Goal: Task Accomplishment & Management: Use online tool/utility

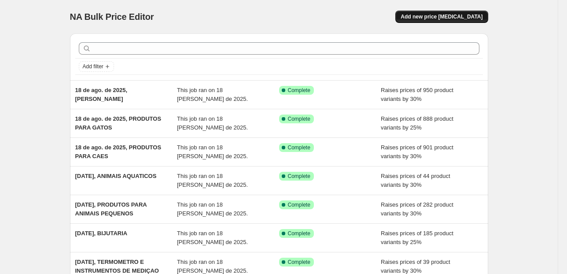
click at [421, 17] on span "Add new price [MEDICAL_DATA]" at bounding box center [442, 16] width 82 height 7
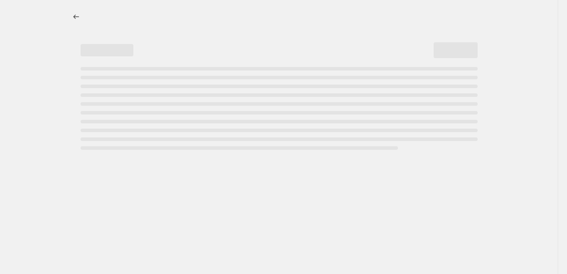
select select "percentage"
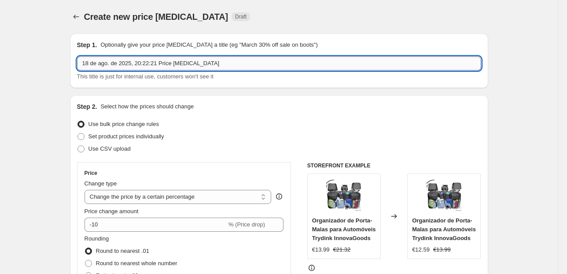
drag, startPoint x: 203, startPoint y: 69, endPoint x: 139, endPoint y: 68, distance: 63.4
click at [139, 68] on input "18 de ago. de 2025, 20:22:21 Price change job" at bounding box center [279, 63] width 404 height 14
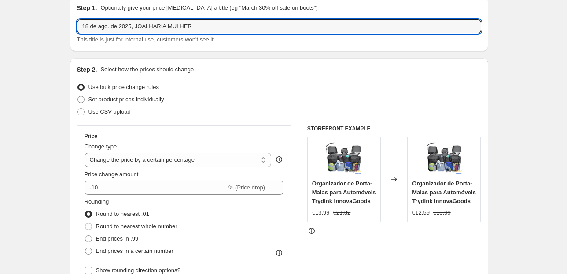
scroll to position [70, 0]
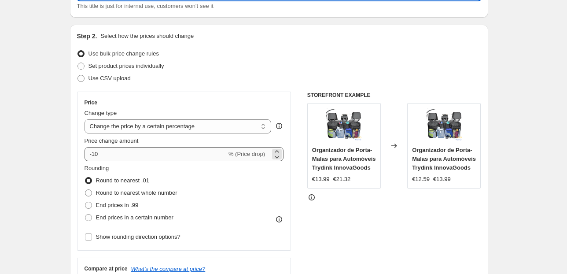
type input "18 de ago. de 2025, JOALHARIA MULHER"
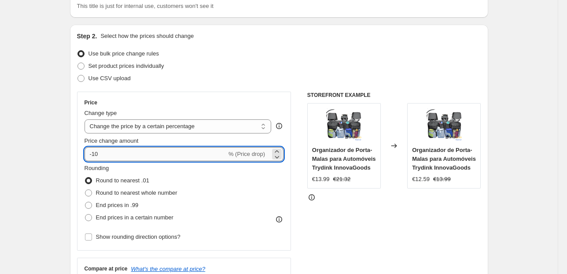
click at [138, 154] on input "-10" at bounding box center [156, 154] width 142 height 14
drag, startPoint x: 137, startPoint y: 154, endPoint x: 84, endPoint y: 150, distance: 53.9
click at [85, 151] on div "Price Change type Change the price to a certain amount Change the price by a ce…" at bounding box center [184, 171] width 214 height 159
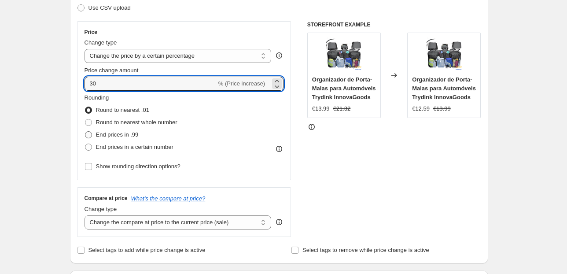
type input "30"
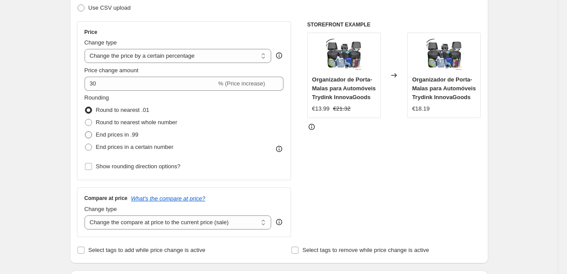
click at [92, 135] on span at bounding box center [88, 134] width 7 height 7
click at [85, 132] on input "End prices in .99" at bounding box center [85, 131] width 0 height 0
radio input "true"
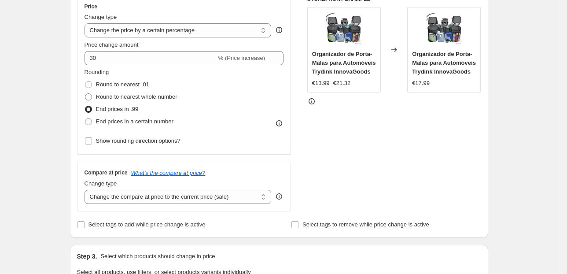
scroll to position [247, 0]
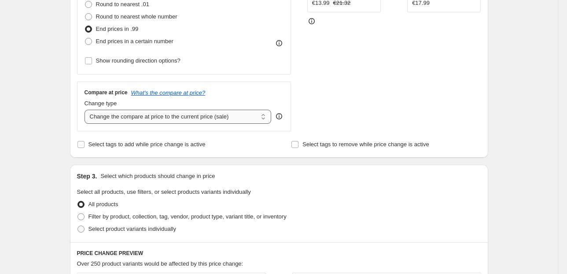
drag, startPoint x: 201, startPoint y: 109, endPoint x: 198, endPoint y: 114, distance: 5.7
click at [199, 112] on select "Change the compare at price to the current price (sale) Change the compare at p…" at bounding box center [178, 117] width 187 height 14
click at [199, 116] on select "Change the compare at price to the current price (sale) Change the compare at p…" at bounding box center [178, 117] width 187 height 14
select select "pp"
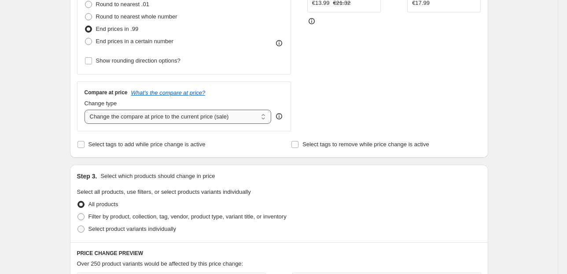
click at [86, 110] on select "Change the compare at price to the current price (sale) Change the compare at p…" at bounding box center [178, 117] width 187 height 14
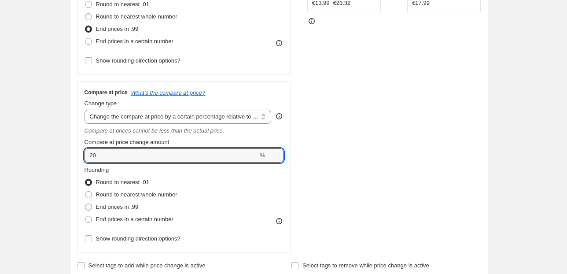
drag, startPoint x: 162, startPoint y: 156, endPoint x: 7, endPoint y: 153, distance: 155.4
click at [38, 158] on div "Create new price change job. This page is ready Create new price change job Dra…" at bounding box center [279, 260] width 558 height 1015
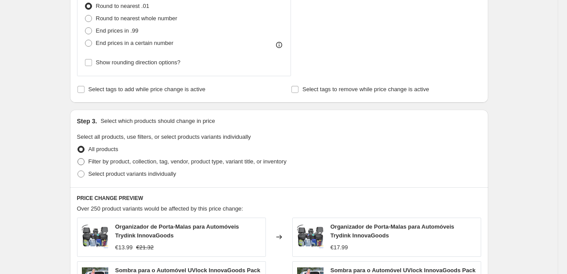
type input "60"
click at [141, 159] on span "Filter by product, collection, tag, vendor, product type, variant title, or inv…" at bounding box center [187, 161] width 198 height 7
click at [78, 158] on input "Filter by product, collection, tag, vendor, product type, variant title, or inv…" at bounding box center [77, 158] width 0 height 0
radio input "true"
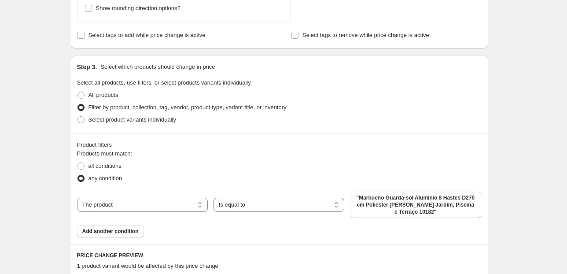
scroll to position [528, 0]
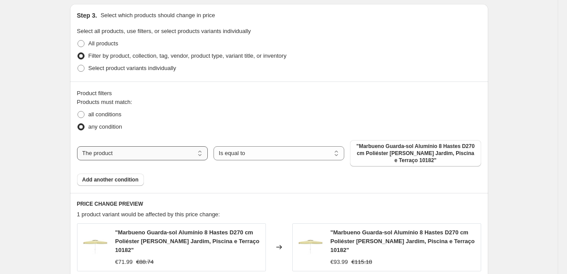
click at [147, 153] on select "The product The product's collection The product's tag The product's vendor The…" at bounding box center [142, 153] width 131 height 14
select select "collection"
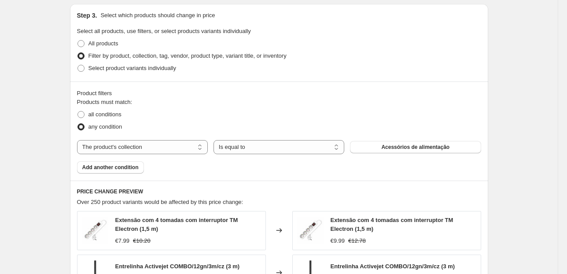
click at [376, 148] on button "Acessórios de alimentação" at bounding box center [415, 147] width 131 height 12
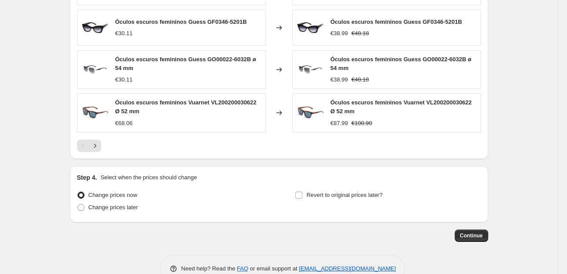
scroll to position [836, 0]
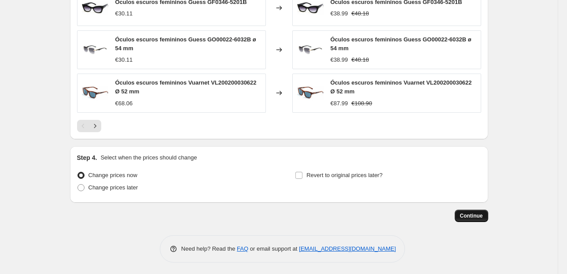
click at [475, 214] on span "Continue" at bounding box center [471, 215] width 23 height 7
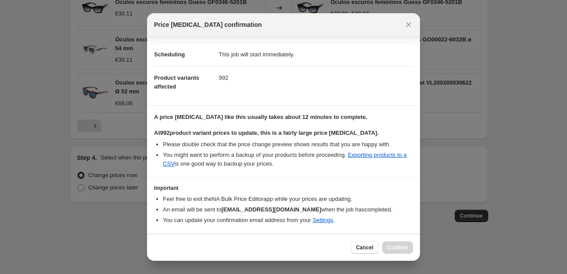
scroll to position [90, 0]
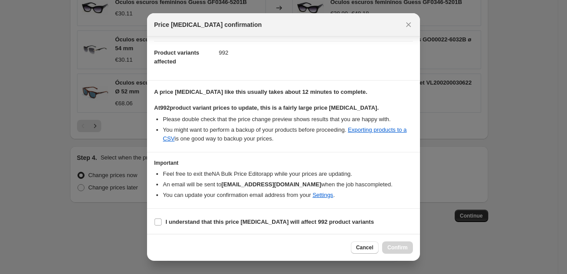
drag, startPoint x: 157, startPoint y: 222, endPoint x: 221, endPoint y: 236, distance: 64.8
click at [158, 223] on input "I understand that this price change job will affect 992 product variants" at bounding box center [158, 221] width 7 height 7
checkbox input "true"
click at [406, 243] on button "Confirm" at bounding box center [397, 247] width 31 height 12
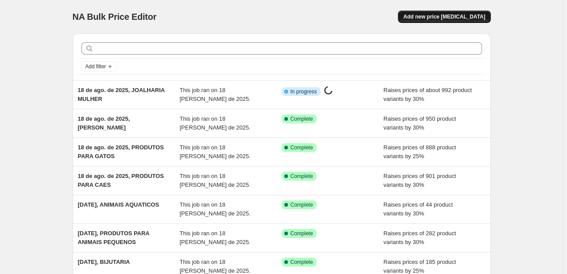
click at [423, 19] on span "Add new price [MEDICAL_DATA]" at bounding box center [444, 16] width 82 height 7
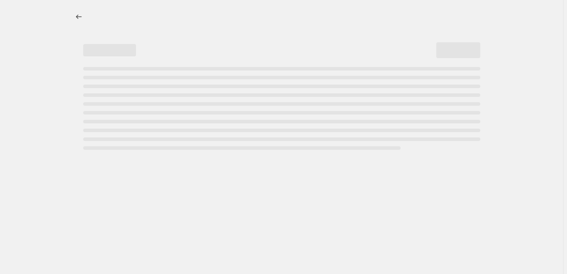
select select "percentage"
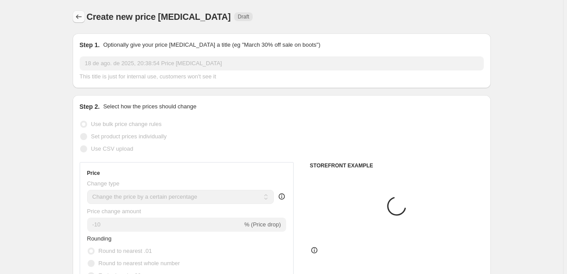
click at [77, 16] on icon "Price change jobs" at bounding box center [78, 16] width 9 height 9
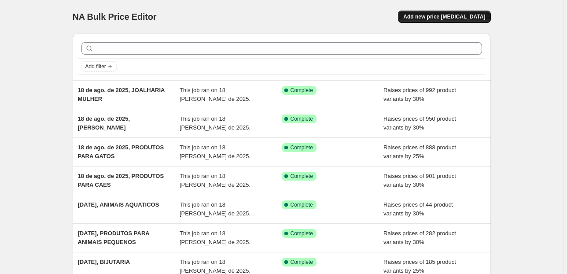
click at [439, 14] on span "Add new price [MEDICAL_DATA]" at bounding box center [444, 16] width 82 height 7
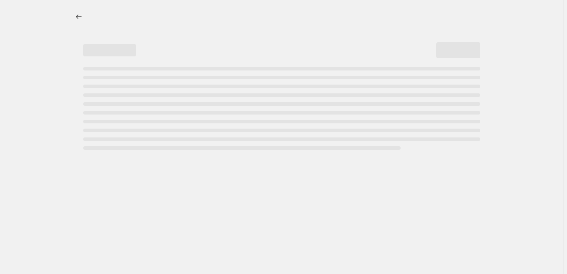
select select "percentage"
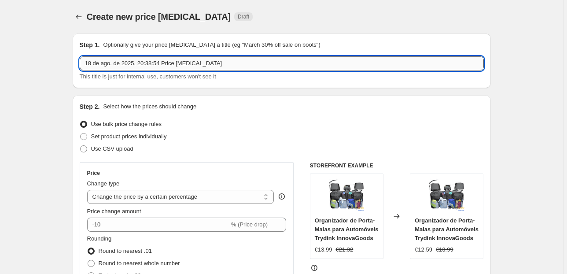
drag, startPoint x: 222, startPoint y: 63, endPoint x: 141, endPoint y: 66, distance: 81.0
click at [141, 66] on input "18 de ago. de 2025, 20:38:54 Price change job" at bounding box center [282, 63] width 404 height 14
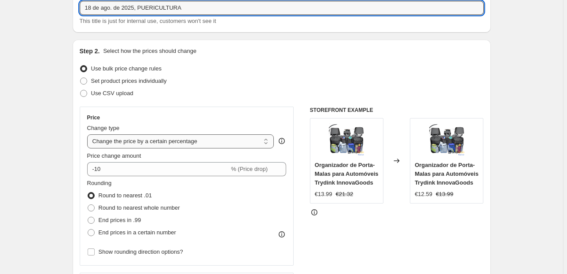
scroll to position [106, 0]
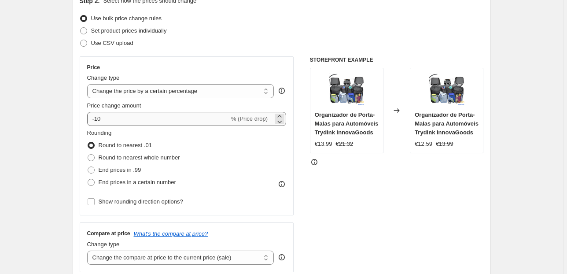
type input "18 de ago. de 2025, PUERICULTURA"
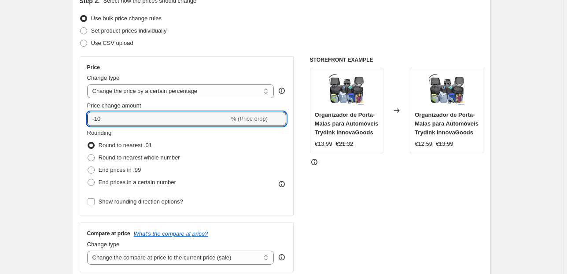
drag, startPoint x: 111, startPoint y: 116, endPoint x: 2, endPoint y: 127, distance: 109.3
type input "30"
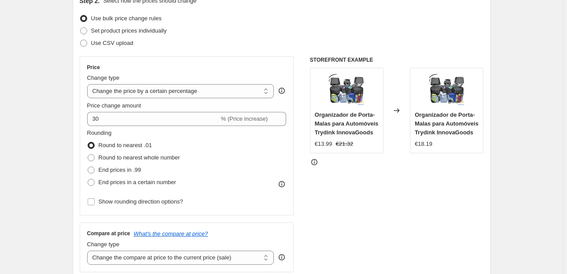
drag, startPoint x: 116, startPoint y: 169, endPoint x: 79, endPoint y: 169, distance: 36.5
click at [115, 169] on span "End prices in .99" at bounding box center [120, 169] width 43 height 7
click at [88, 167] on input "End prices in .99" at bounding box center [88, 166] width 0 height 0
radio input "true"
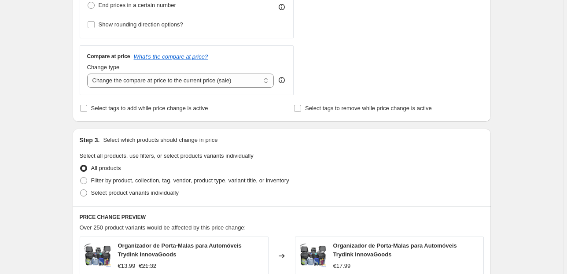
scroll to position [317, 0]
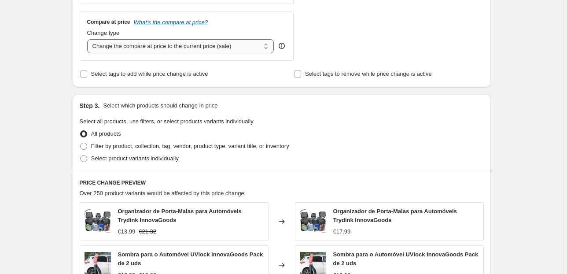
click at [215, 44] on select "Change the compare at price to the current price (sale) Change the compare at p…" at bounding box center [180, 46] width 187 height 14
select select "pp"
click at [88, 39] on select "Change the compare at price to the current price (sale) Change the compare at p…" at bounding box center [180, 46] width 187 height 14
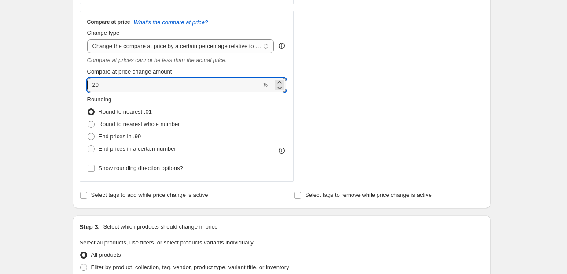
drag, startPoint x: 107, startPoint y: 88, endPoint x: 17, endPoint y: 93, distance: 90.4
click at [18, 93] on div "Create new price change job. This page is ready Create new price change job Dra…" at bounding box center [281, 190] width 563 height 1015
type input "60"
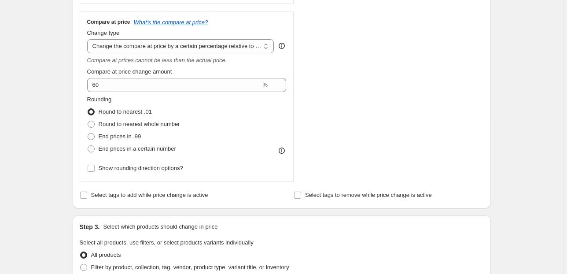
click at [28, 112] on div "Create new price change job. This page is ready Create new price change job Dra…" at bounding box center [281, 190] width 563 height 1015
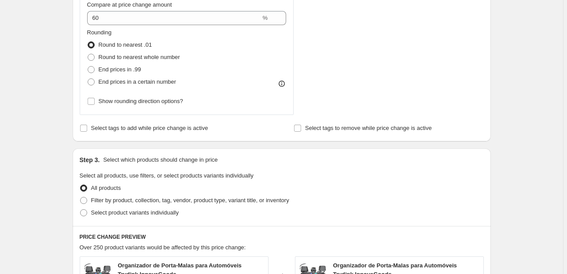
scroll to position [423, 0]
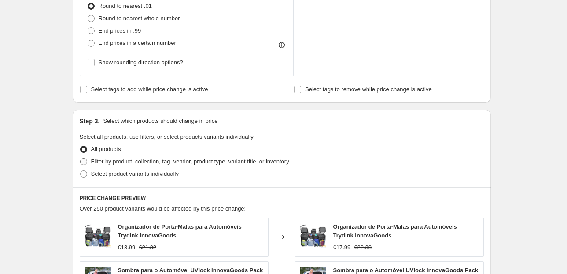
click at [120, 163] on span "Filter by product, collection, tag, vendor, product type, variant title, or inv…" at bounding box center [190, 161] width 198 height 7
click at [81, 158] on input "Filter by product, collection, tag, vendor, product type, variant title, or inv…" at bounding box center [80, 158] width 0 height 0
radio input "true"
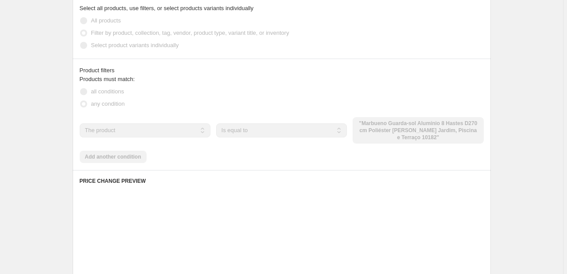
scroll to position [564, 0]
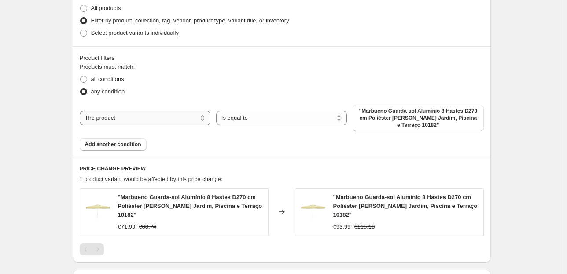
click at [196, 116] on select "The product The product's collection The product's tag The product's vendor The…" at bounding box center [145, 118] width 131 height 14
select select "collection"
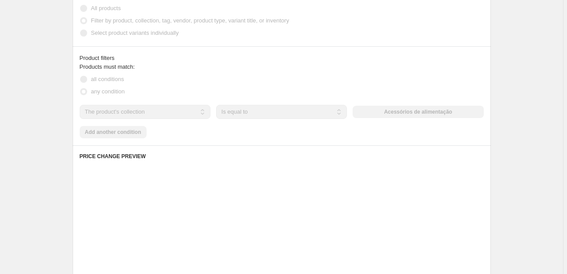
click at [381, 112] on div "The product The product's collection The product's tag The product's vendor The…" at bounding box center [282, 112] width 404 height 14
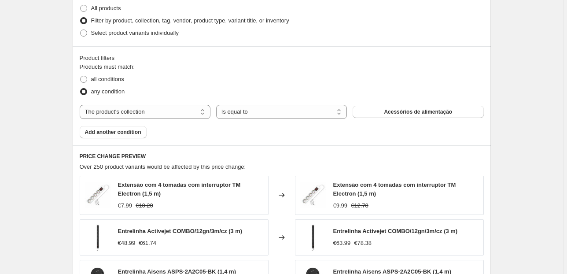
click at [381, 112] on button "Acessórios de alimentação" at bounding box center [418, 112] width 131 height 12
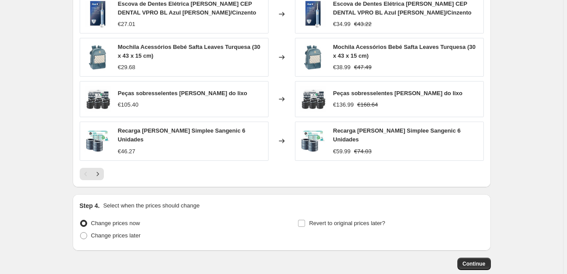
scroll to position [839, 0]
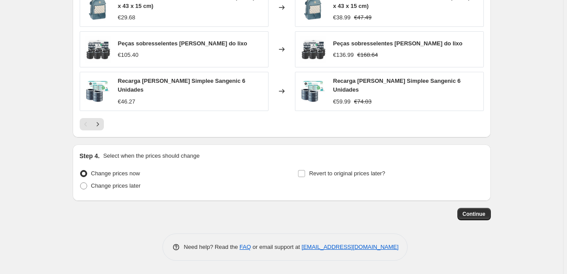
click at [484, 217] on button "Continue" at bounding box center [473, 214] width 33 height 12
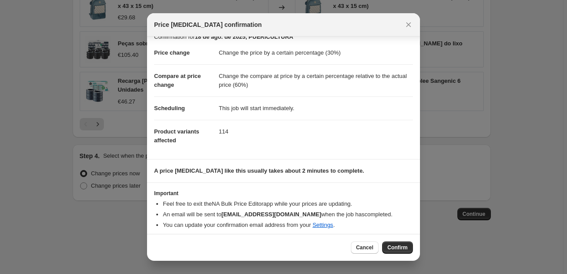
scroll to position [15, 0]
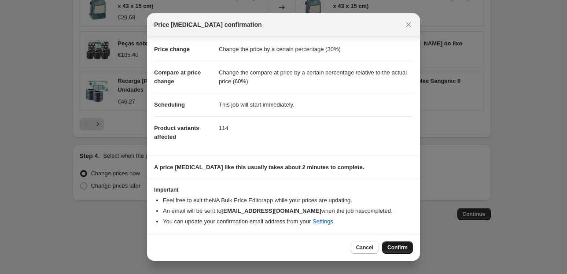
click at [394, 247] on span "Confirm" at bounding box center [397, 247] width 20 height 7
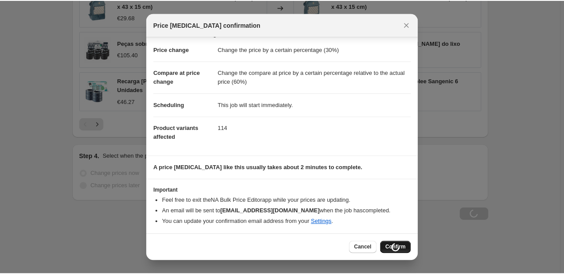
scroll to position [839, 0]
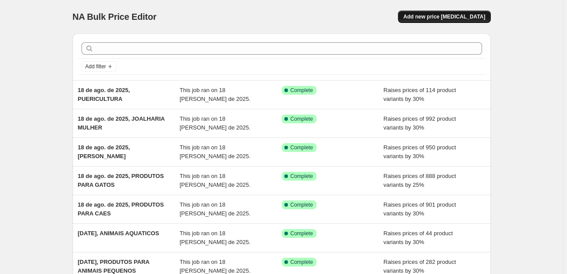
click at [441, 18] on span "Add new price [MEDICAL_DATA]" at bounding box center [444, 16] width 82 height 7
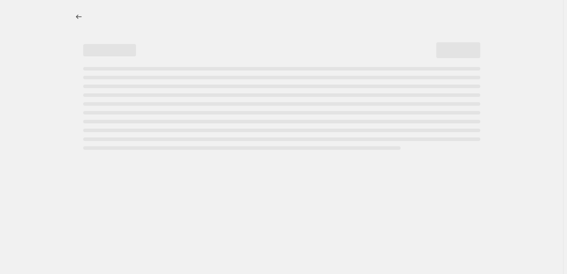
select select "percentage"
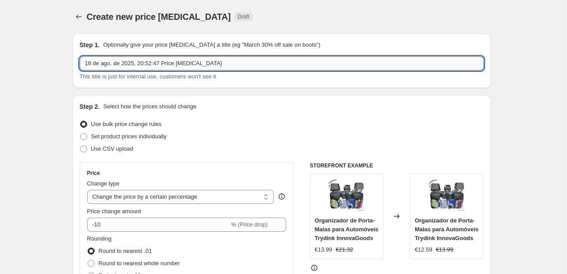
drag, startPoint x: 218, startPoint y: 63, endPoint x: 142, endPoint y: 63, distance: 76.2
click at [142, 63] on input "18 de ago. de 2025, 20:52:47 Price [MEDICAL_DATA]" at bounding box center [282, 63] width 404 height 14
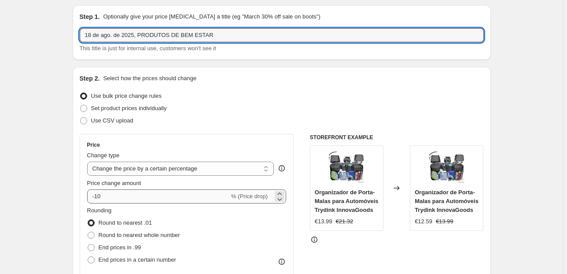
scroll to position [106, 0]
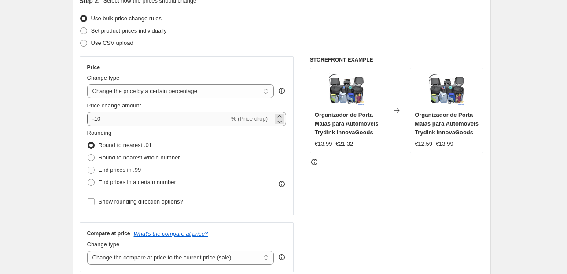
type input "18 de ago. de 2025, PRODUTOS DE BEM ESTAR"
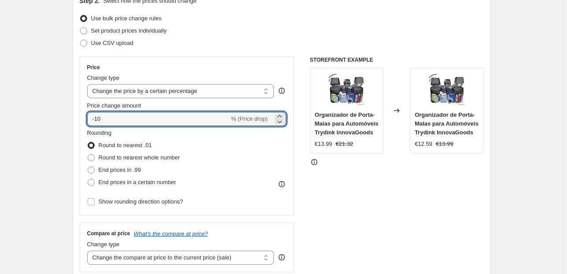
drag, startPoint x: 111, startPoint y: 123, endPoint x: 11, endPoint y: 131, distance: 99.4
type input "30"
click at [96, 164] on ul "Round to nearest .01 Round to nearest whole number End prices in .99 End prices…" at bounding box center [133, 163] width 93 height 49
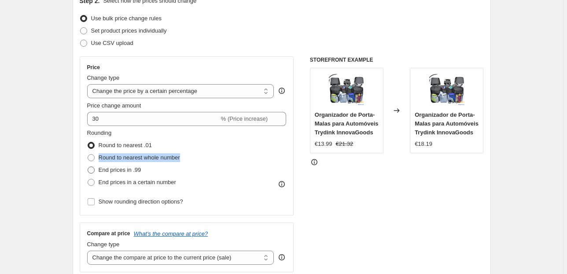
click at [88, 169] on span at bounding box center [91, 170] width 8 height 8
click at [88, 167] on input "End prices in .99" at bounding box center [88, 166] width 0 height 0
radio input "true"
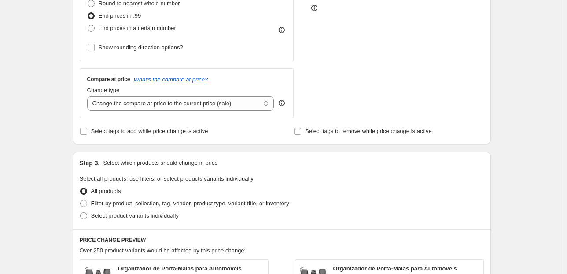
scroll to position [282, 0]
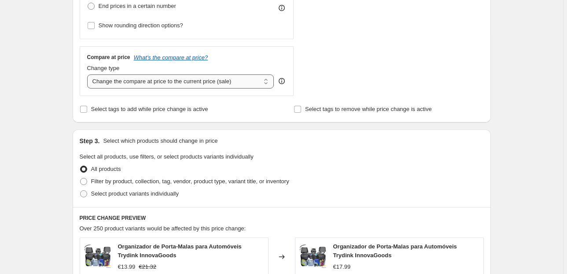
click at [194, 81] on select "Change the compare at price to the current price (sale) Change the compare at p…" at bounding box center [180, 81] width 187 height 14
select select "pp"
click at [88, 74] on select "Change the compare at price to the current price (sale) Change the compare at p…" at bounding box center [180, 81] width 187 height 14
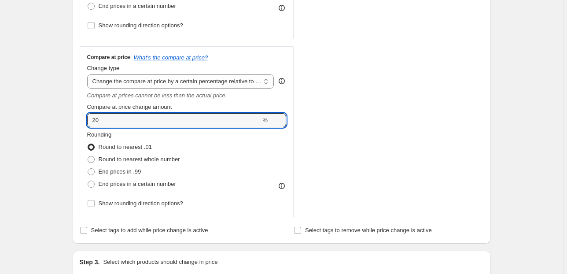
click at [83, 120] on div "Compare at price What's the compare at price? Change type Change the compare at…" at bounding box center [187, 131] width 214 height 171
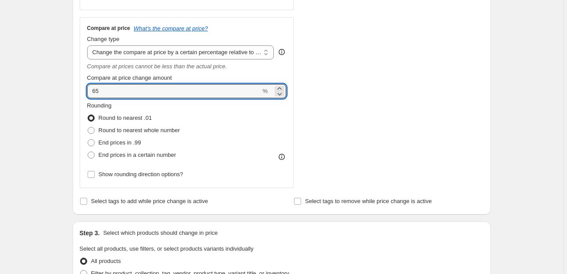
scroll to position [423, 0]
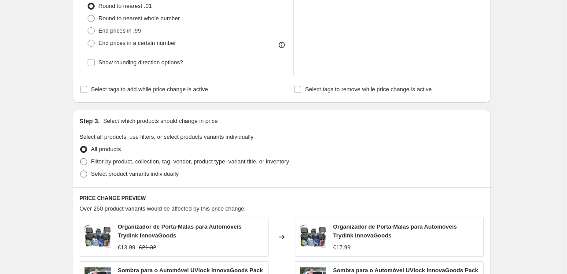
type input "65"
click at [99, 156] on label "Filter by product, collection, tag, vendor, product type, variant title, or inv…" at bounding box center [185, 161] width 210 height 12
click at [81, 158] on input "Filter by product, collection, tag, vendor, product type, variant title, or inv…" at bounding box center [80, 158] width 0 height 0
radio input "true"
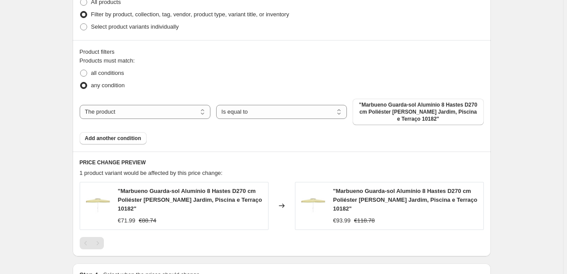
scroll to position [599, 0]
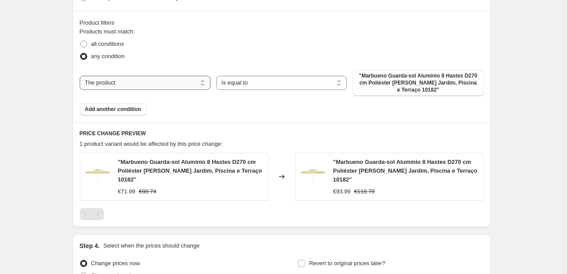
click at [140, 77] on select "The product The product's collection The product's tag The product's vendor The…" at bounding box center [145, 83] width 131 height 14
click at [137, 84] on select "The product The product's collection The product's tag The product's vendor The…" at bounding box center [145, 83] width 131 height 14
select select "collection"
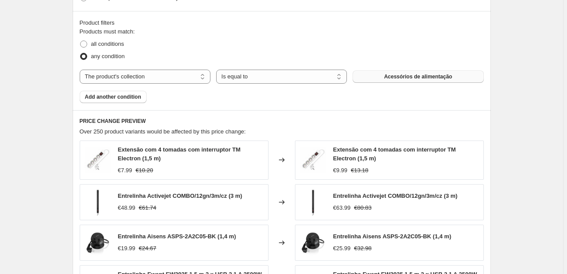
click at [386, 74] on span "Acessórios de alimentação" at bounding box center [418, 76] width 68 height 7
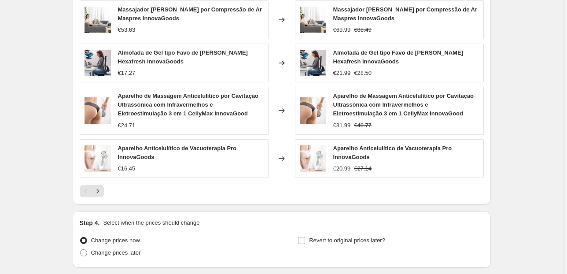
scroll to position [847, 0]
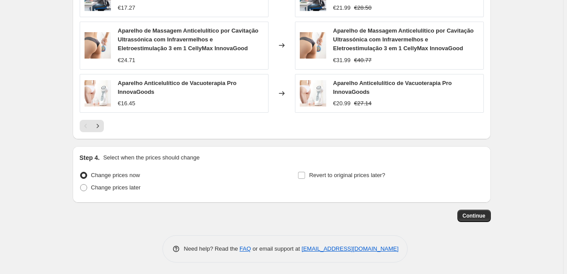
click at [488, 217] on button "Continue" at bounding box center [473, 216] width 33 height 12
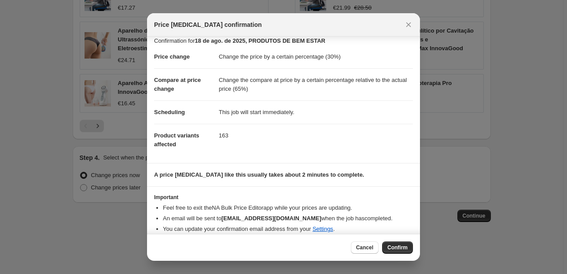
scroll to position [15, 0]
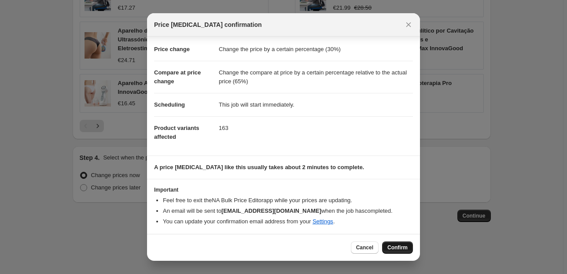
click at [394, 247] on span "Confirm" at bounding box center [397, 247] width 20 height 7
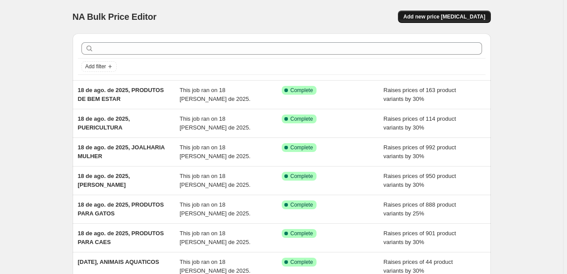
click at [428, 14] on span "Add new price [MEDICAL_DATA]" at bounding box center [444, 16] width 82 height 7
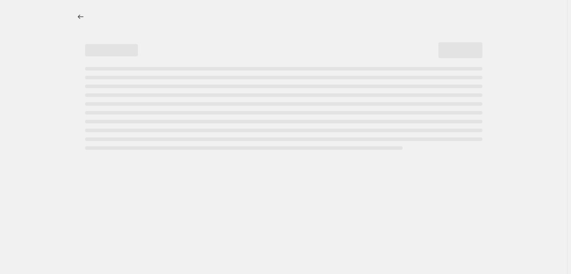
select select "percentage"
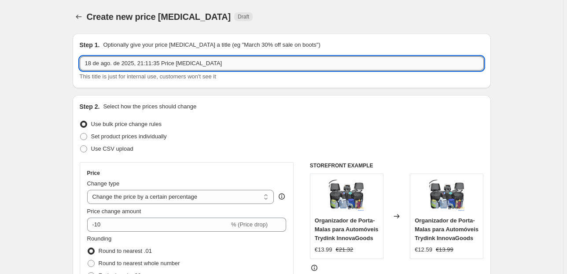
drag, startPoint x: 224, startPoint y: 62, endPoint x: 142, endPoint y: 60, distance: 81.9
click at [142, 60] on input "18 de ago. de 2025, 21:11:35 Price [MEDICAL_DATA]" at bounding box center [282, 63] width 404 height 14
type input "18 de ago. de 2025, CUIDADOS DA SAUDE"
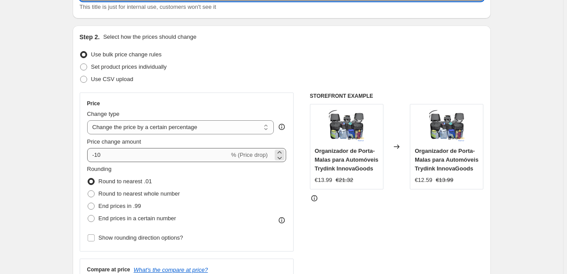
scroll to position [70, 0]
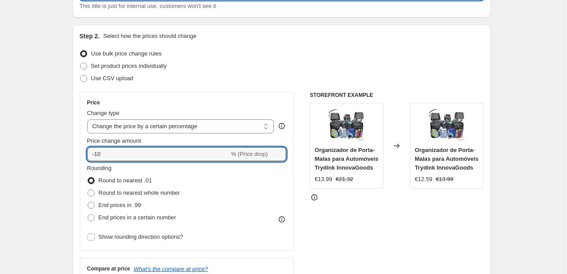
drag, startPoint x: 73, startPoint y: 154, endPoint x: 63, endPoint y: 154, distance: 10.1
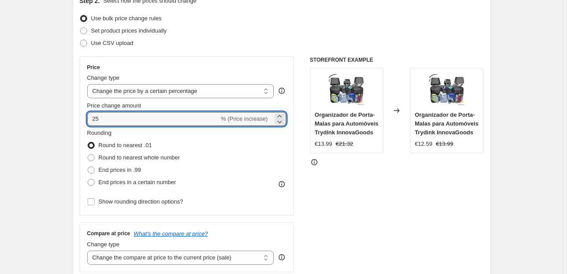
type input "25"
click at [107, 166] on span "End prices in .99" at bounding box center [120, 169] width 43 height 7
click at [88, 166] on input "End prices in .99" at bounding box center [88, 166] width 0 height 0
radio input "true"
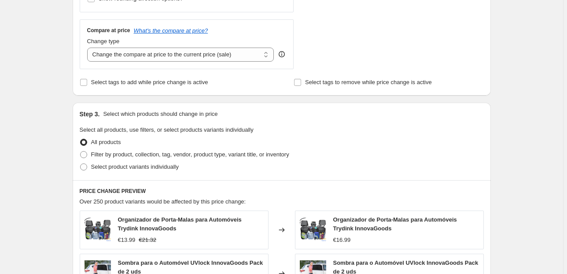
scroll to position [317, 0]
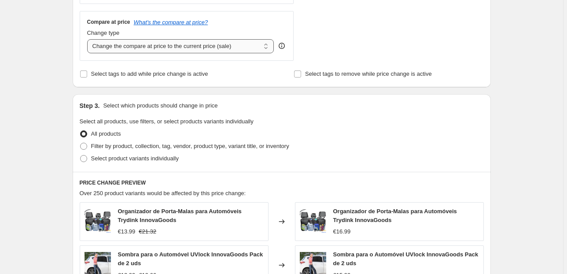
click at [175, 42] on select "Change the compare at price to the current price (sale) Change the compare at p…" at bounding box center [180, 46] width 187 height 14
select select "pp"
click at [88, 39] on select "Change the compare at price to the current price (sale) Change the compare at p…" at bounding box center [180, 46] width 187 height 14
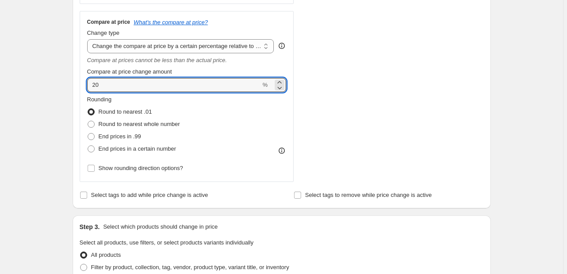
click at [82, 86] on div "Compare at price What's the compare at price? Change type Change the compare at…" at bounding box center [187, 96] width 214 height 171
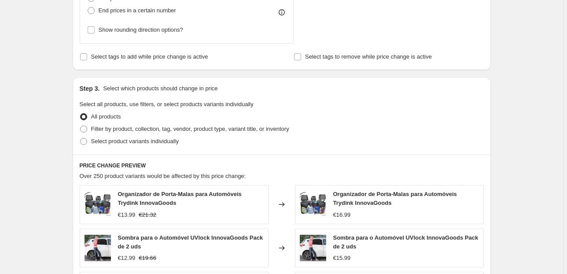
scroll to position [493, 0]
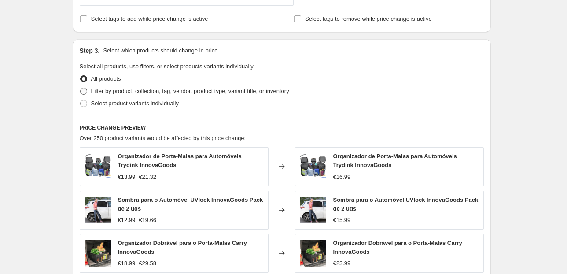
type input "50"
click at [97, 88] on span "Filter by product, collection, tag, vendor, product type, variant title, or inv…" at bounding box center [190, 91] width 198 height 7
click at [81, 88] on input "Filter by product, collection, tag, vendor, product type, variant title, or inv…" at bounding box center [80, 88] width 0 height 0
radio input "true"
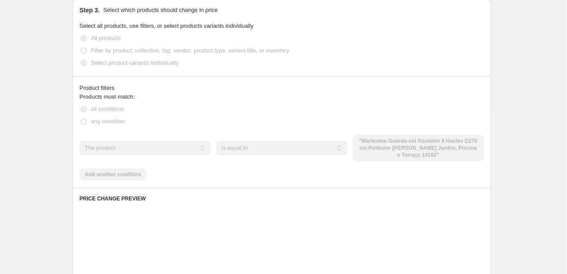
scroll to position [564, 0]
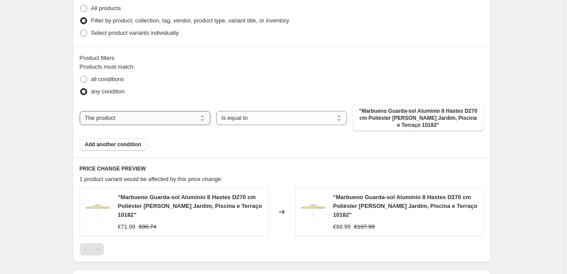
click at [191, 115] on select "The product The product's collection The product's tag The product's vendor The…" at bounding box center [145, 118] width 131 height 14
select select "collection"
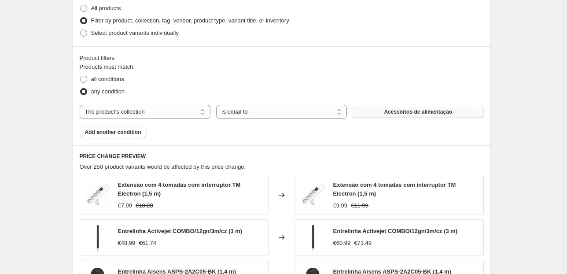
click at [389, 113] on span "Acessórios de alimentação" at bounding box center [418, 111] width 68 height 7
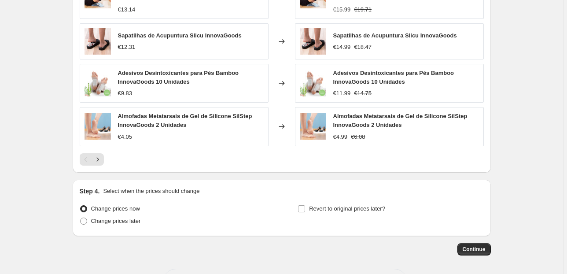
scroll to position [845, 0]
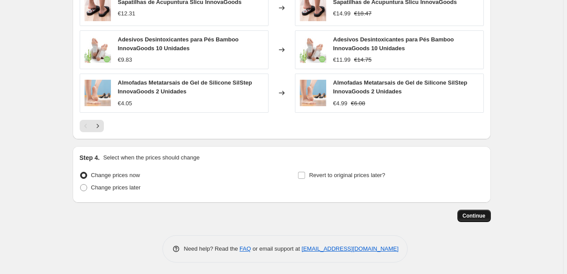
click at [480, 218] on button "Continue" at bounding box center [473, 216] width 33 height 12
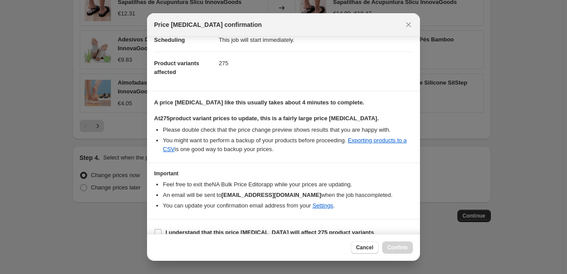
scroll to position [90, 0]
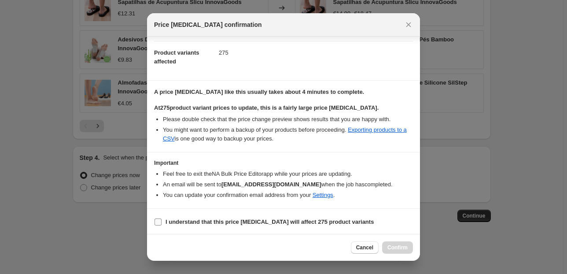
click at [192, 222] on b "I understand that this price [MEDICAL_DATA] will affect 275 product variants" at bounding box center [270, 221] width 208 height 7
click at [162, 222] on input "I understand that this price [MEDICAL_DATA] will affect 275 product variants" at bounding box center [158, 221] width 7 height 7
checkbox input "true"
click at [407, 249] on span "Confirm" at bounding box center [397, 247] width 20 height 7
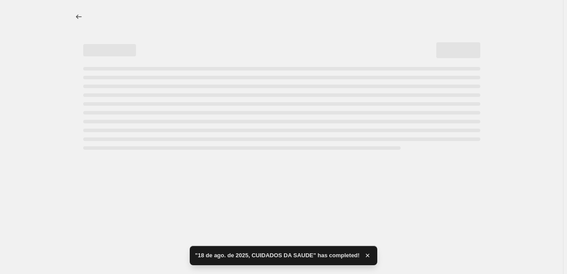
select select "percentage"
select select "pp"
select select "collection"
